Goal: Information Seeking & Learning: Find specific fact

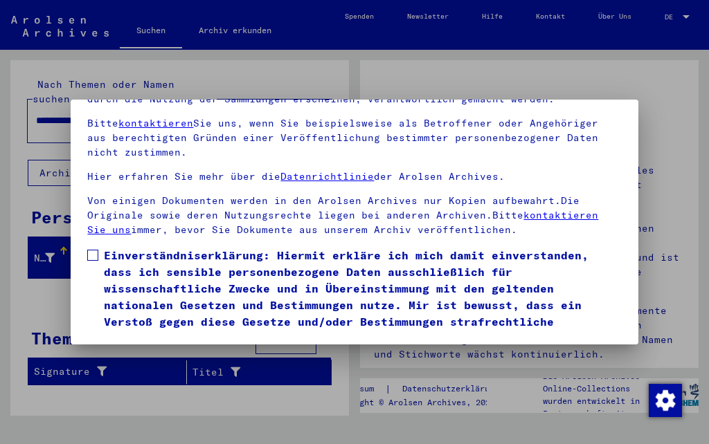
scroll to position [153, 0]
click at [100, 247] on label "Einverständniserklärung: Hiermit erkläre ich mich damit einverstanden, dass ich…" at bounding box center [354, 297] width 534 height 100
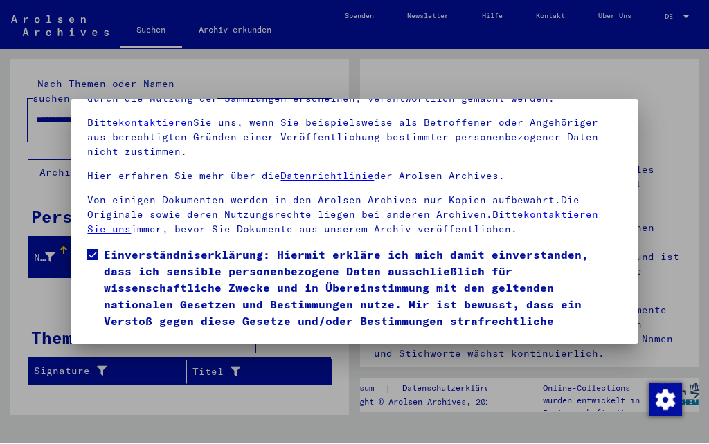
click at [162, 354] on button "Ich stimme zu" at bounding box center [139, 367] width 105 height 26
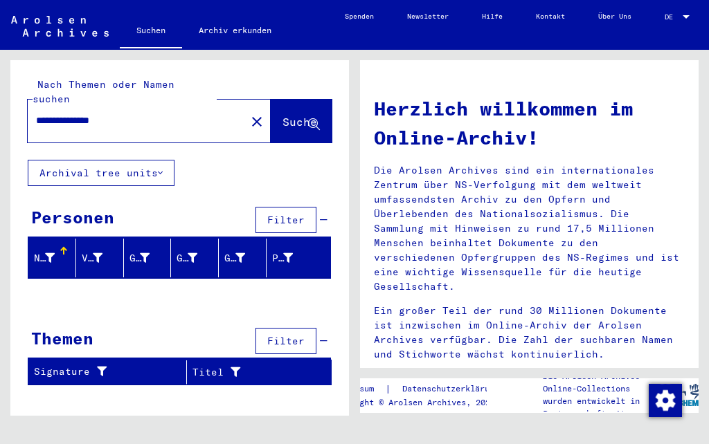
click at [294, 115] on span "Suche" at bounding box center [299, 122] width 35 height 14
click at [285, 115] on span "Suche" at bounding box center [299, 122] width 35 height 14
click at [280, 121] on button "Suche" at bounding box center [301, 121] width 61 height 43
click at [692, 13] on div at bounding box center [686, 17] width 12 height 8
click at [659, 19] on span "English" at bounding box center [654, 16] width 29 height 9
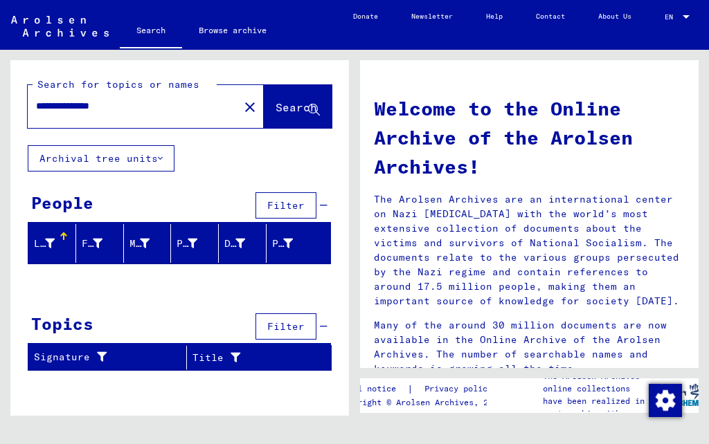
click at [296, 107] on span "Search" at bounding box center [297, 107] width 42 height 14
click at [173, 104] on input "**********" at bounding box center [129, 106] width 186 height 15
click at [69, 102] on input "**********" at bounding box center [129, 106] width 186 height 15
type input "**********"
click at [287, 109] on span "Search" at bounding box center [297, 107] width 42 height 14
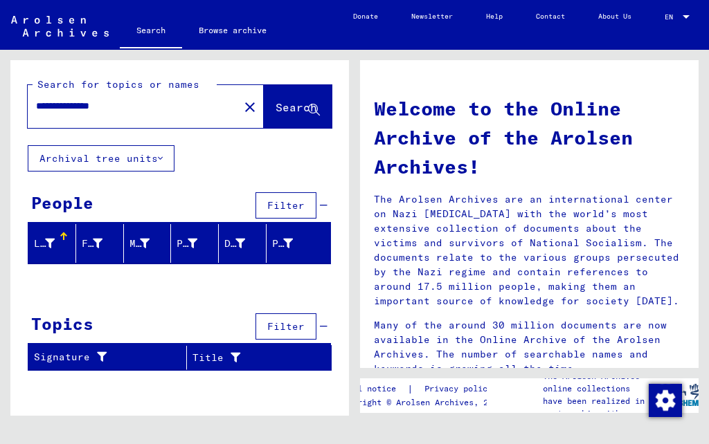
click at [53, 244] on icon at bounding box center [50, 244] width 10 height 10
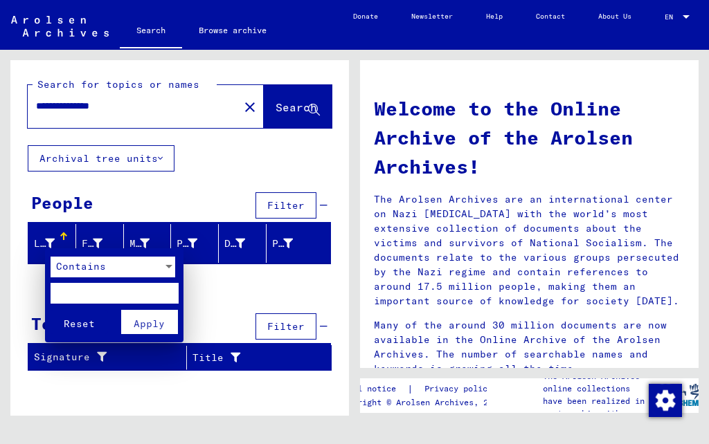
click at [287, 107] on div at bounding box center [354, 222] width 709 height 444
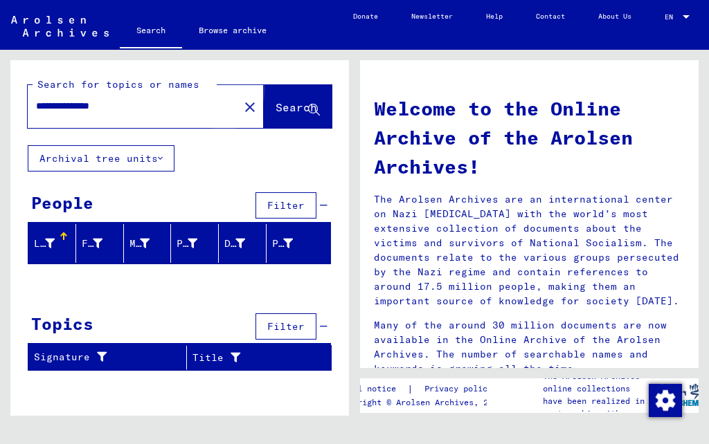
click at [281, 107] on span "Search" at bounding box center [297, 107] width 42 height 14
